Goal: Task Accomplishment & Management: Manage account settings

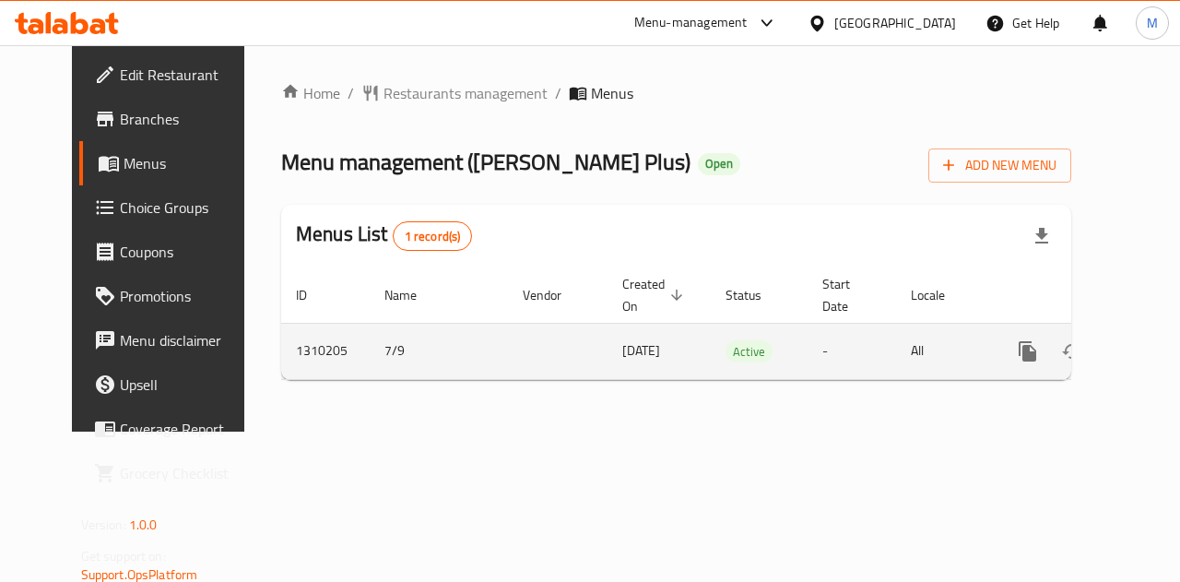
click at [1150, 340] on icon "enhanced table" at bounding box center [1161, 351] width 22 height 22
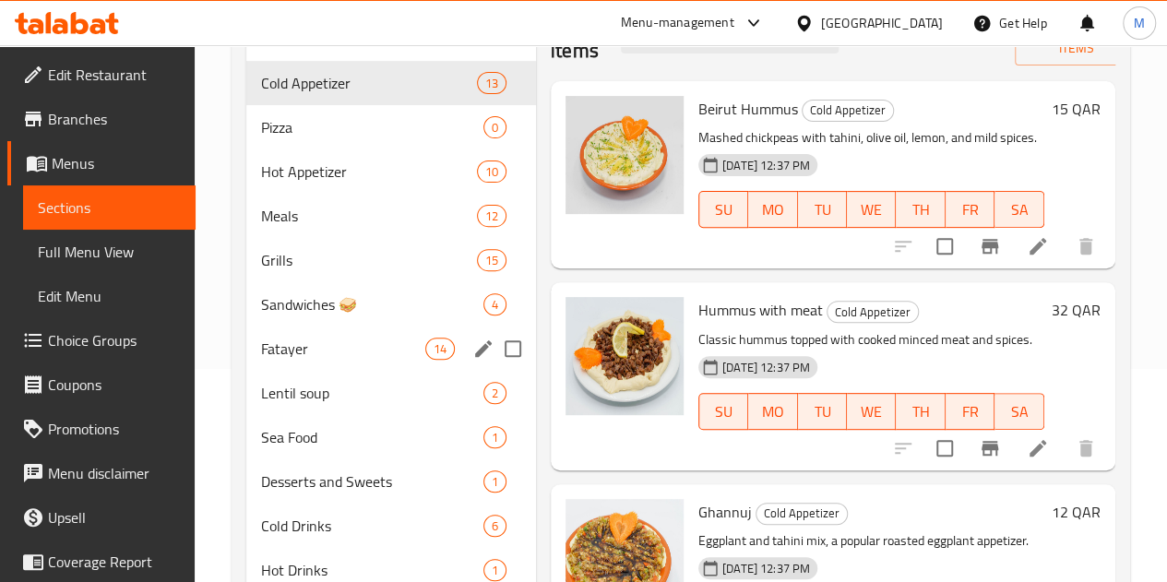
scroll to position [184, 0]
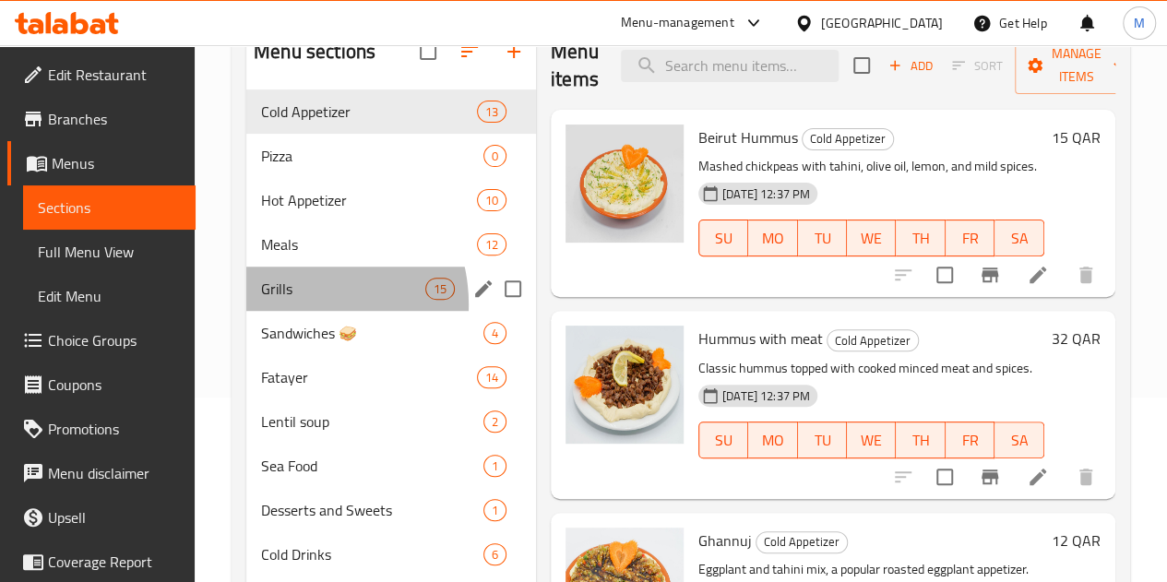
click at [293, 311] on div "Grills 15" at bounding box center [391, 289] width 290 height 44
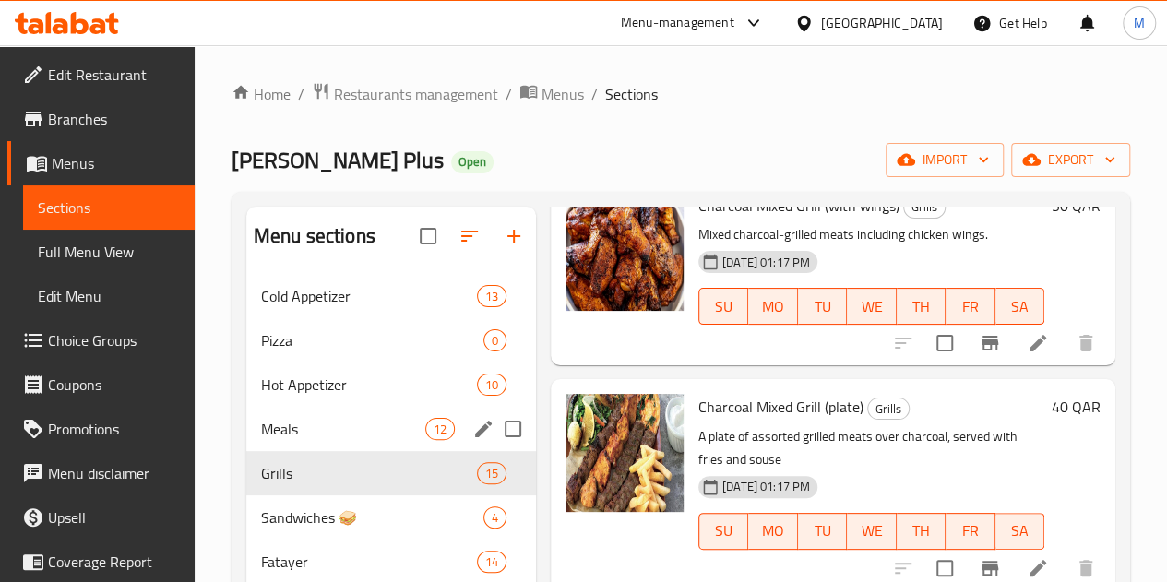
click at [294, 440] on div "Meals 12" at bounding box center [391, 429] width 290 height 44
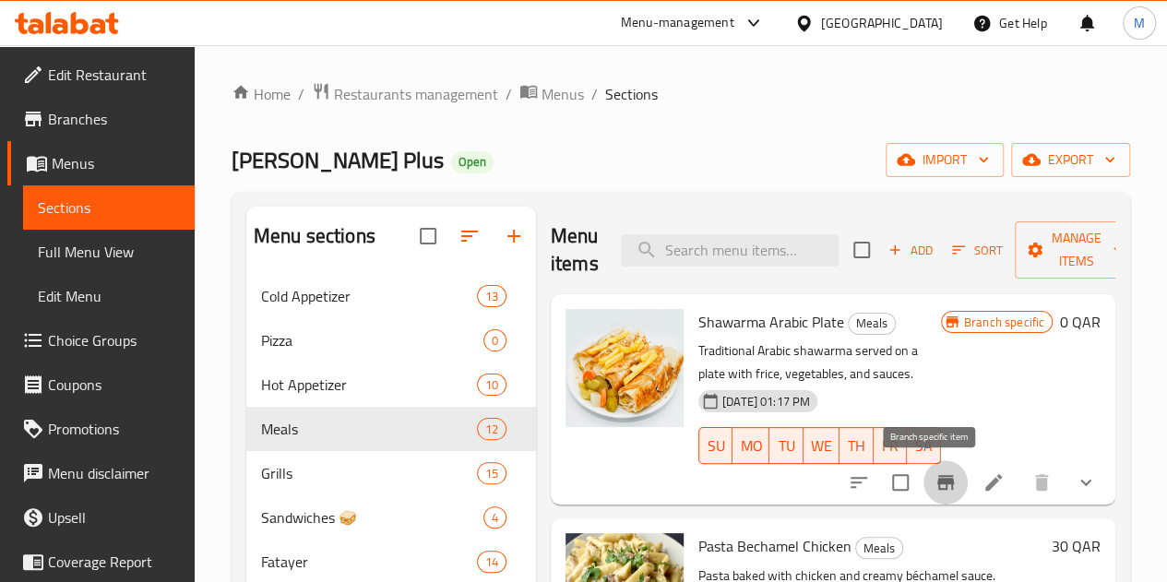
click at [937, 482] on icon "Branch-specific-item" at bounding box center [945, 482] width 17 height 15
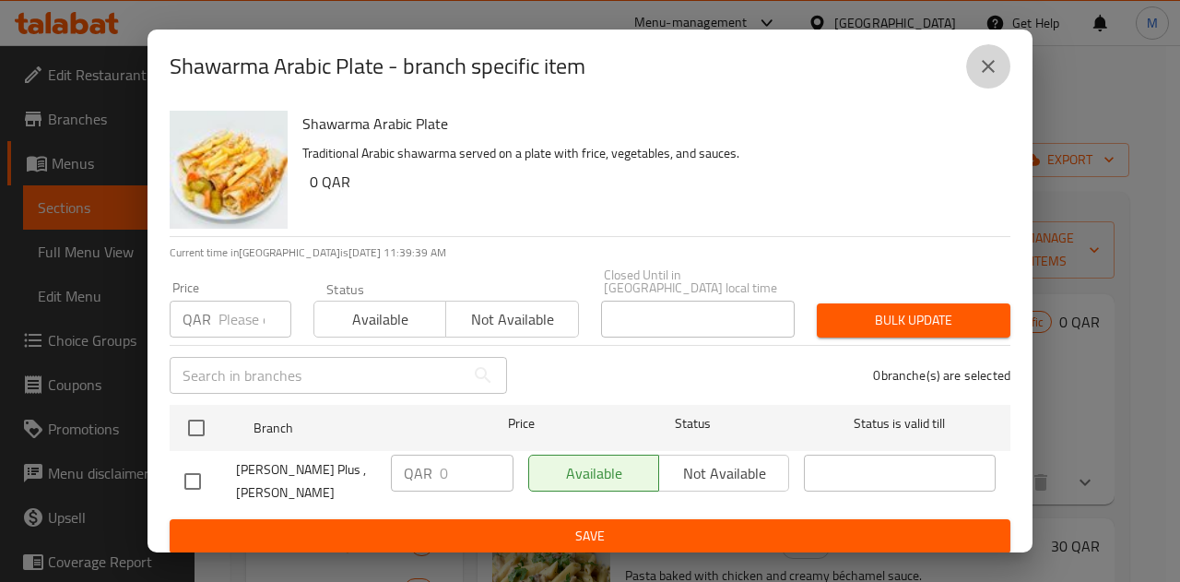
drag, startPoint x: 987, startPoint y: 75, endPoint x: 939, endPoint y: 222, distance: 155.2
click at [987, 76] on icon "close" at bounding box center [989, 66] width 22 height 22
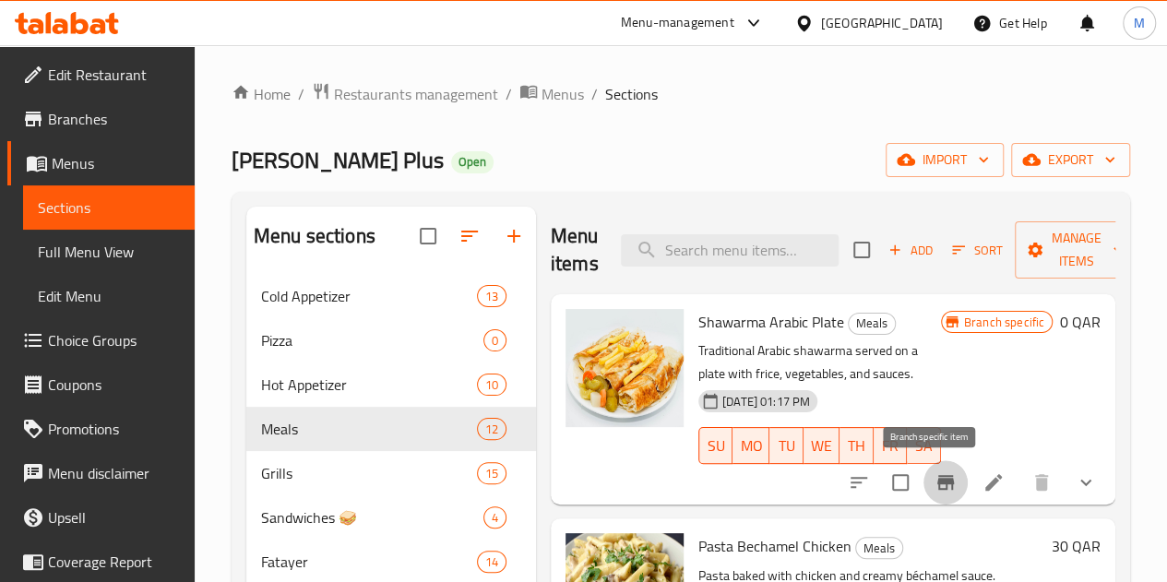
click at [934, 471] on icon "Branch-specific-item" at bounding box center [945, 482] width 22 height 22
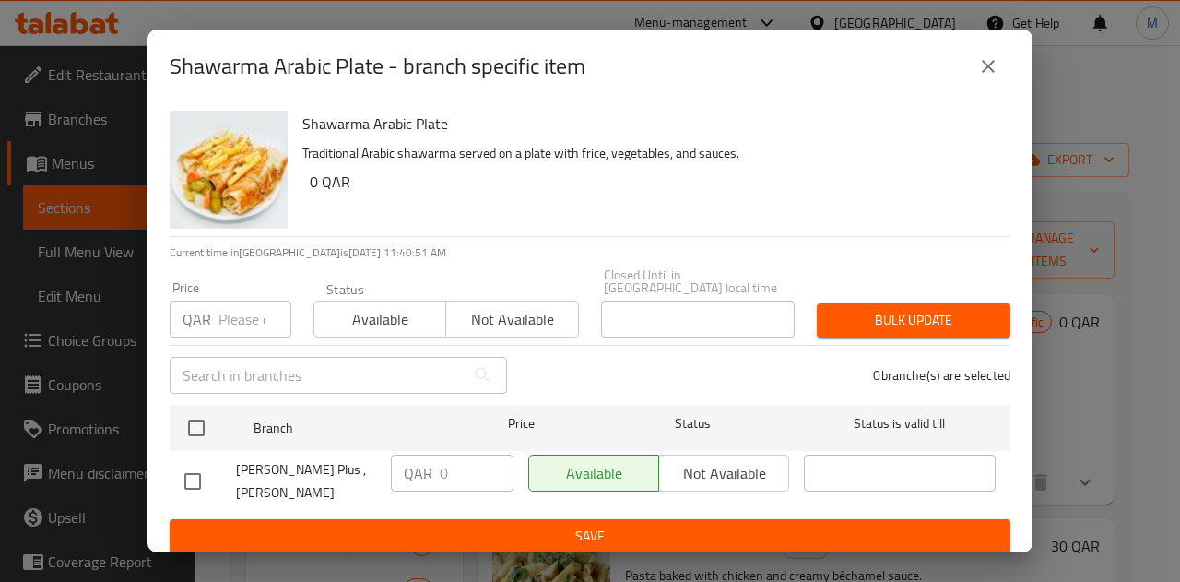
click at [987, 77] on icon "close" at bounding box center [989, 66] width 22 height 22
